Goal: Book appointment/travel/reservation

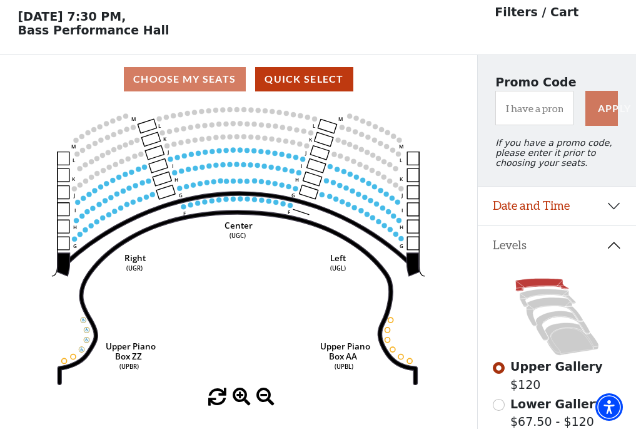
scroll to position [58, 0]
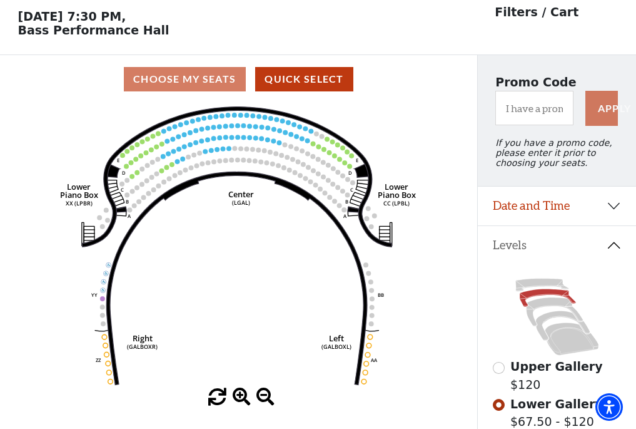
scroll to position [58, 0]
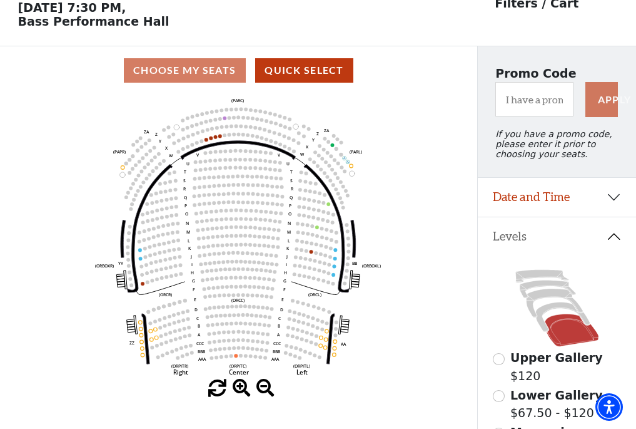
scroll to position [58, 0]
